Goal: Information Seeking & Learning: Learn about a topic

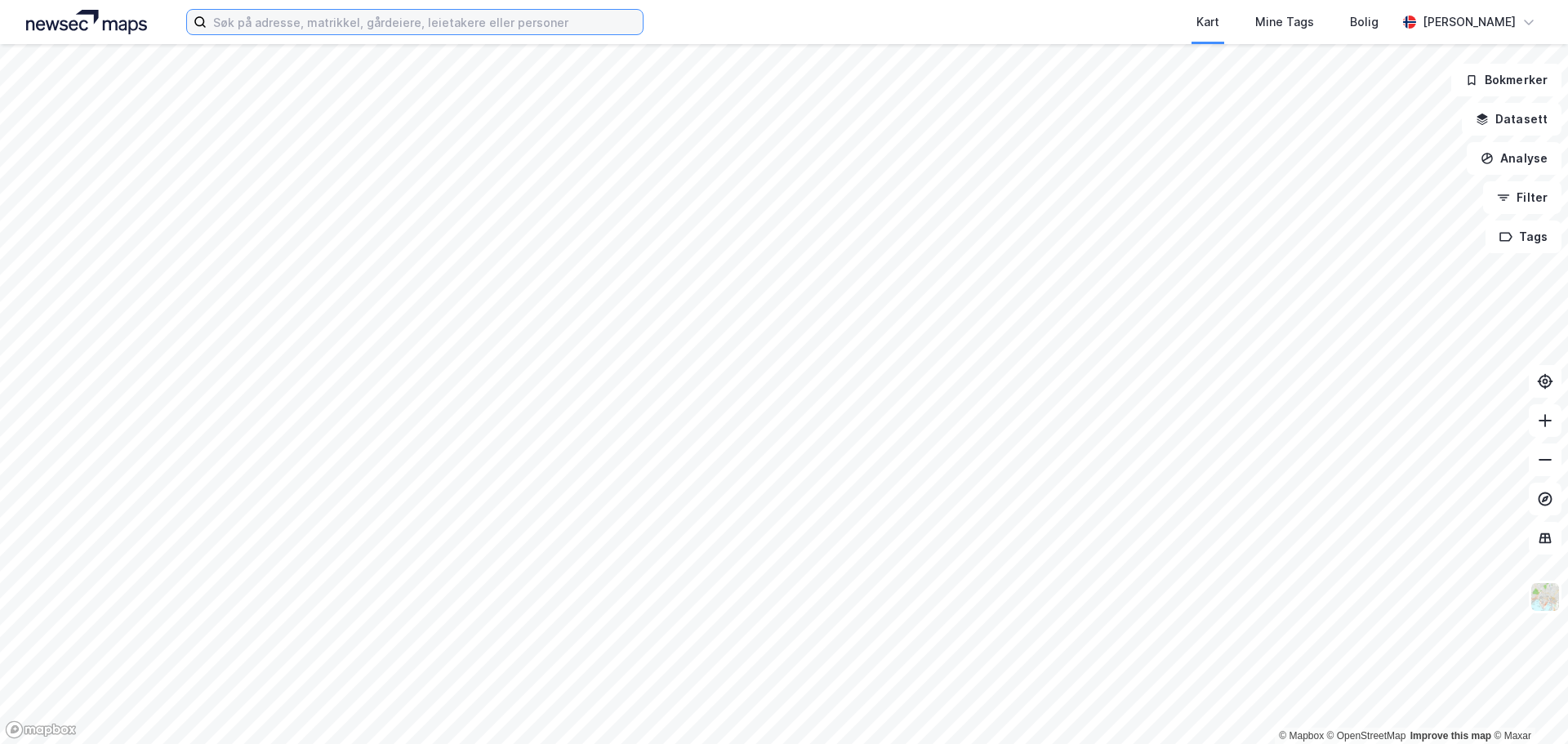
click at [324, 21] on input at bounding box center [424, 21] width 436 height 24
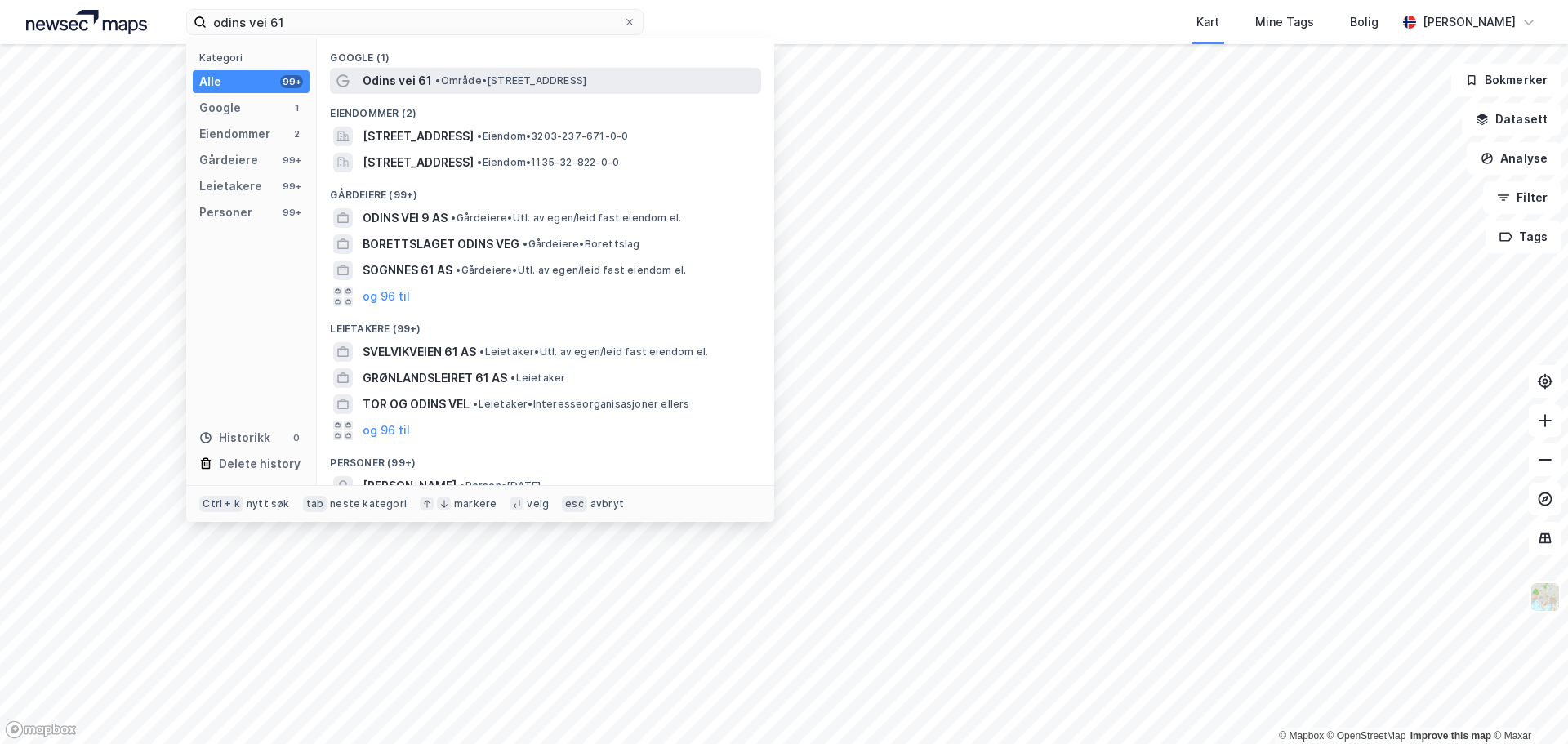
click at [439, 85] on span "•" at bounding box center [437, 80] width 5 height 13
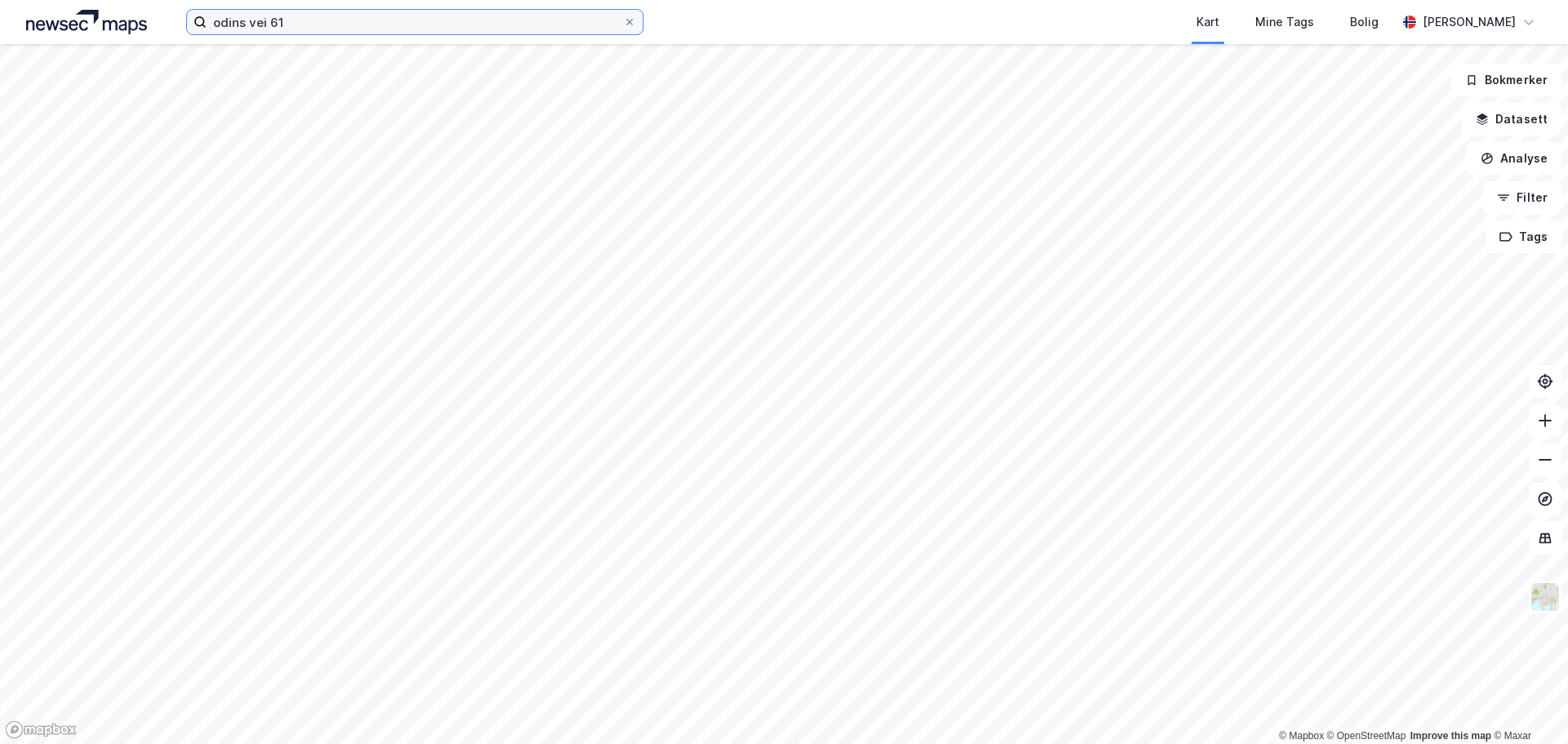
click at [336, 22] on input "odins vei 61" at bounding box center [415, 21] width 417 height 24
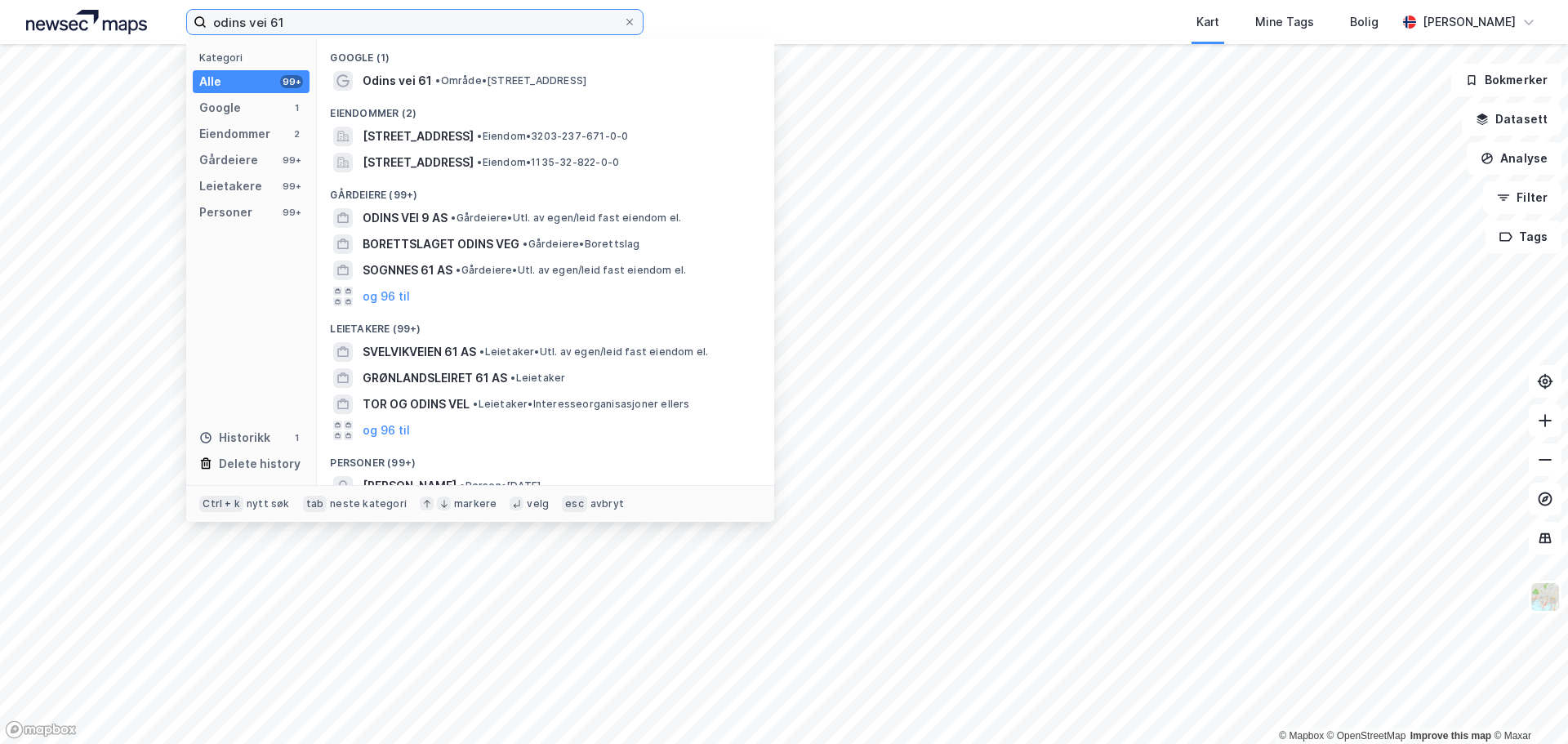
click at [347, 23] on input "odins vei 61" at bounding box center [415, 21] width 417 height 24
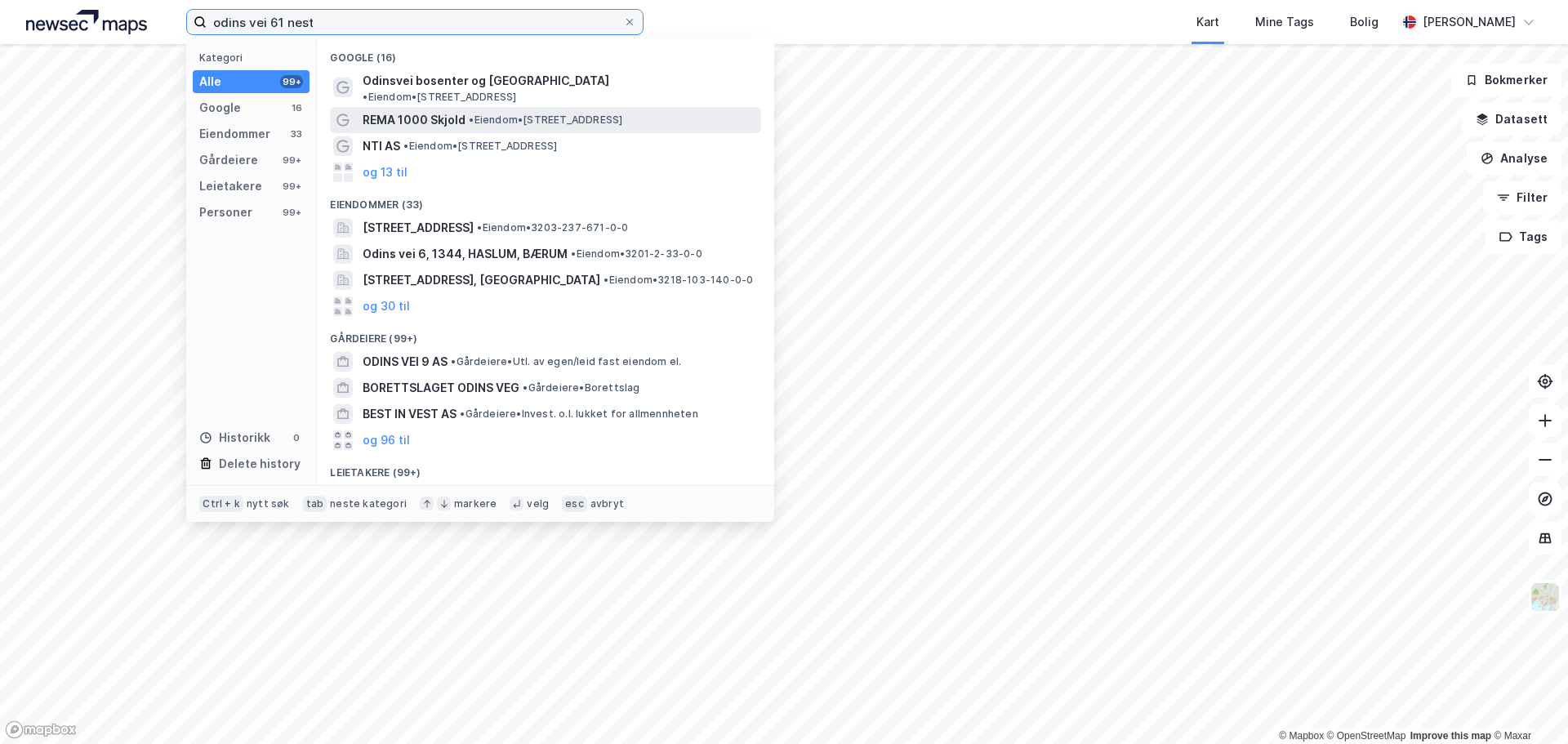
type input "odins vei 61 nest"
click at [471, 114] on span "•" at bounding box center [471, 120] width 5 height 13
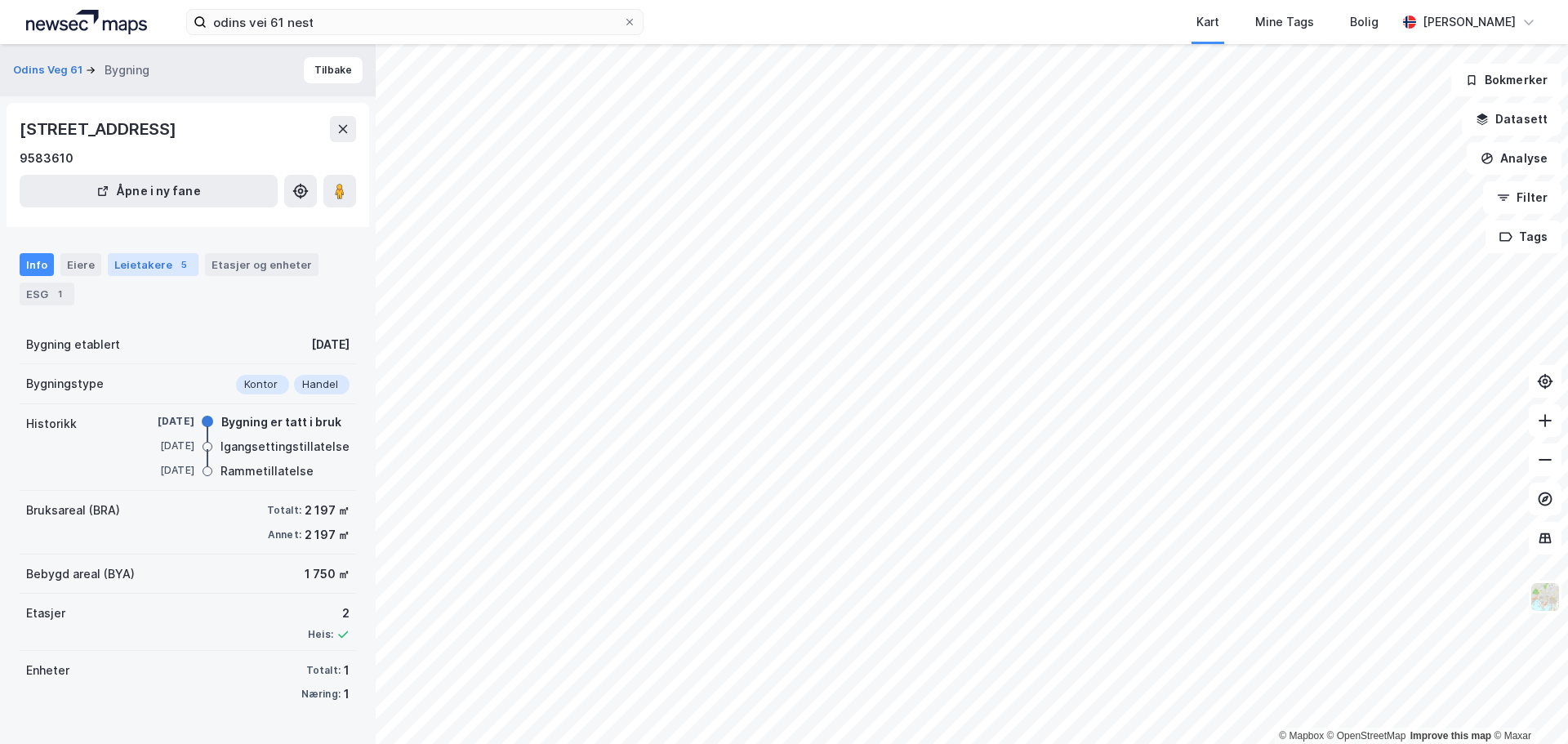
click at [164, 267] on div "Leietakere 5" at bounding box center [153, 264] width 91 height 22
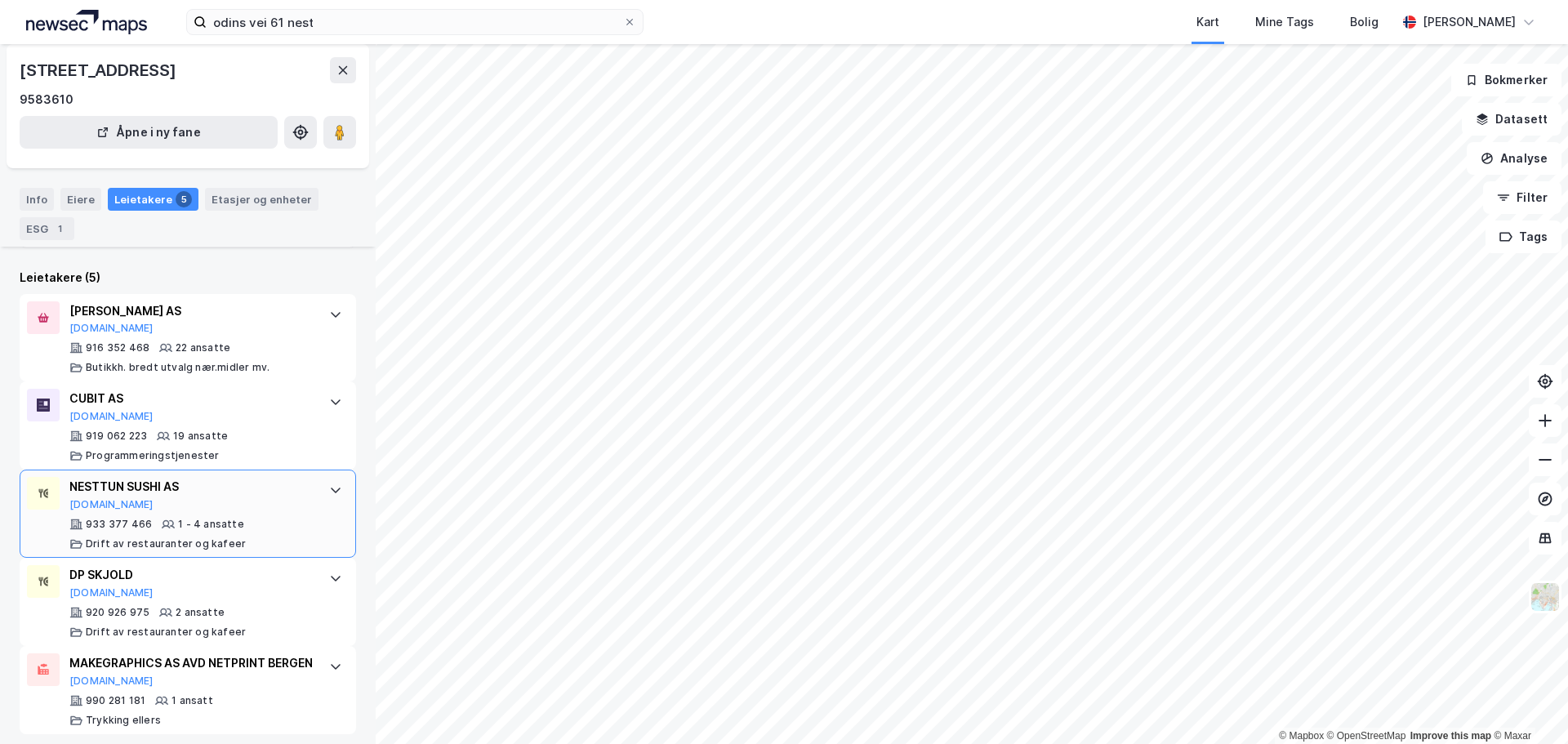
scroll to position [357, 0]
